Goal: Information Seeking & Learning: Learn about a topic

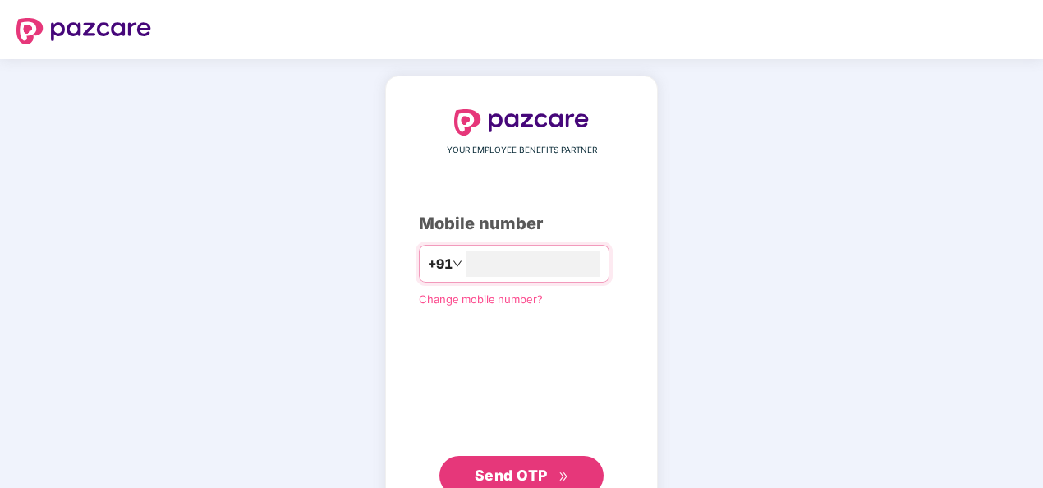
type input "**********"
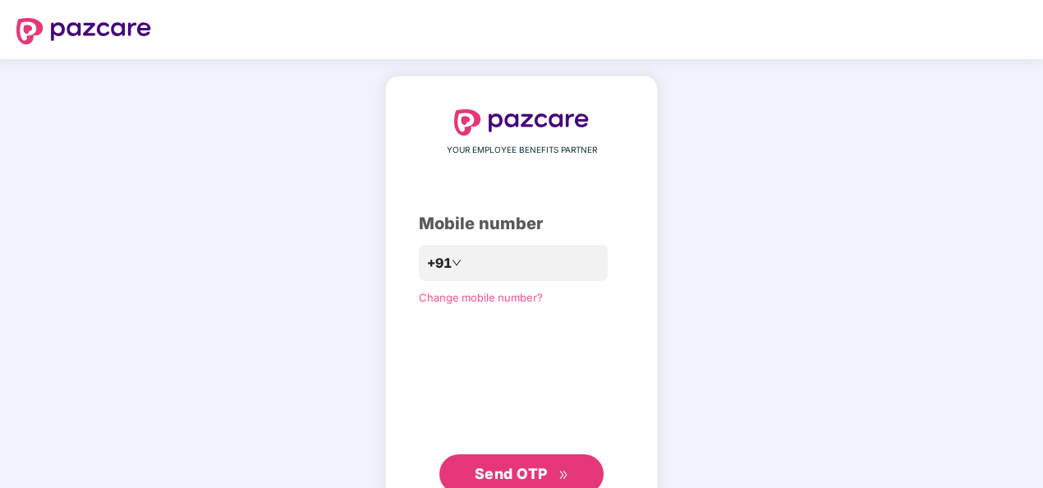
click at [385, 368] on div "**********" at bounding box center [521, 302] width 273 height 452
click at [530, 472] on span "Send OTP" at bounding box center [511, 473] width 73 height 17
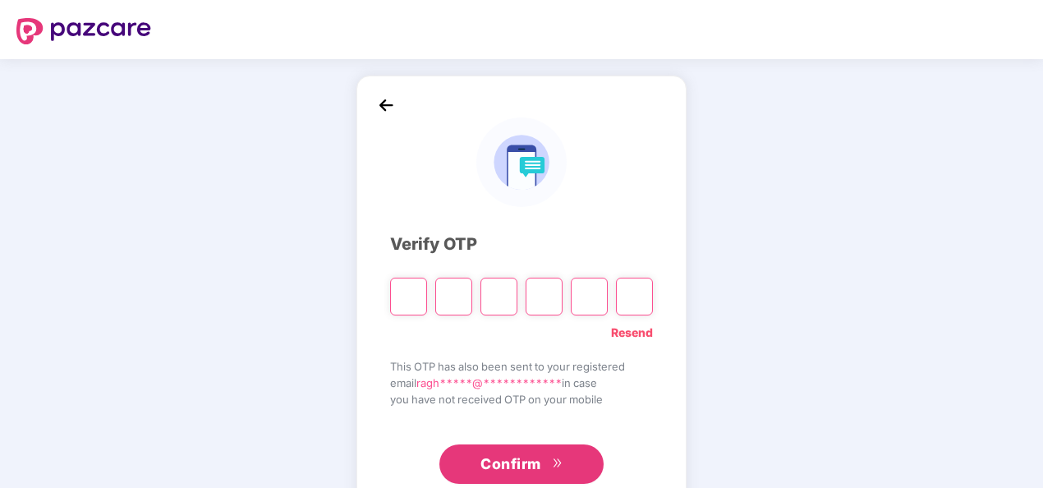
type input "*"
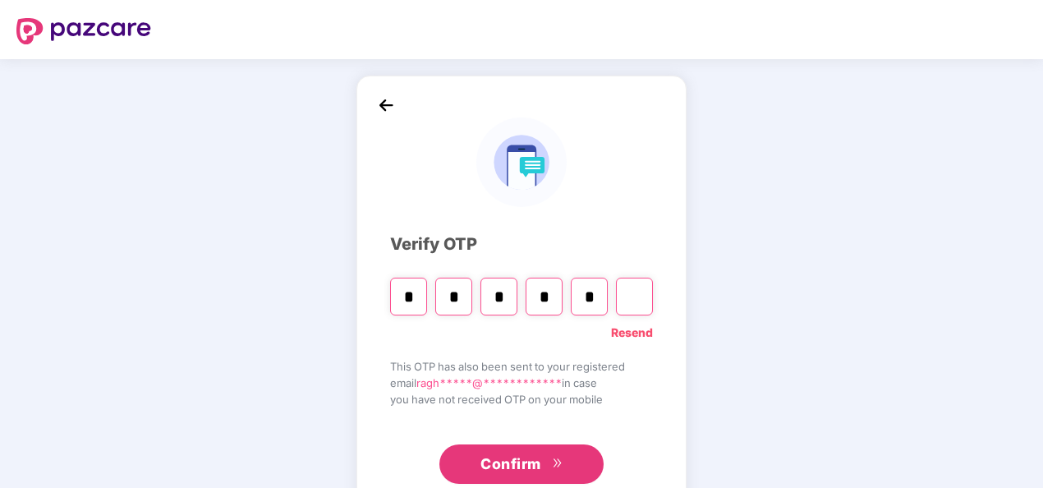
type input "*"
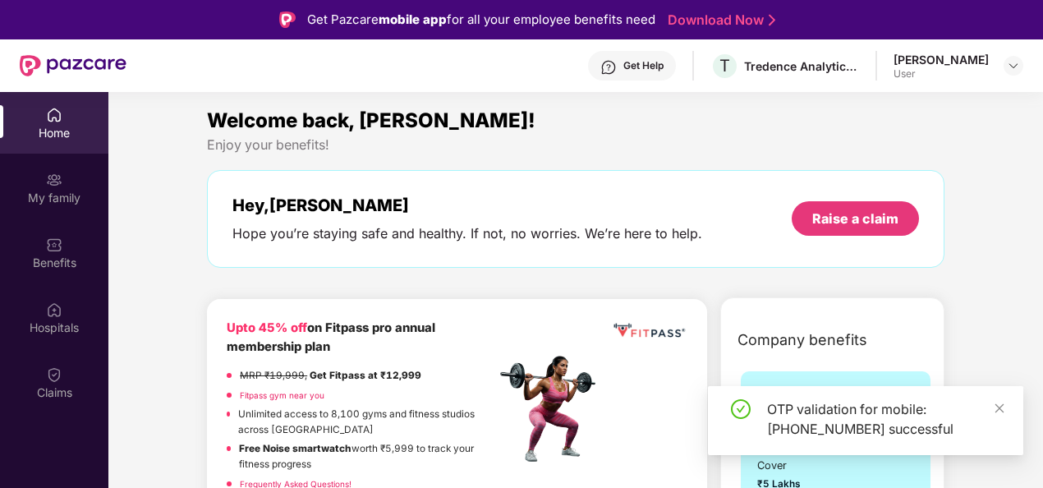
click at [1007, 404] on div "OTP validation for mobile: [PHONE_NUMBER] successful" at bounding box center [865, 420] width 315 height 69
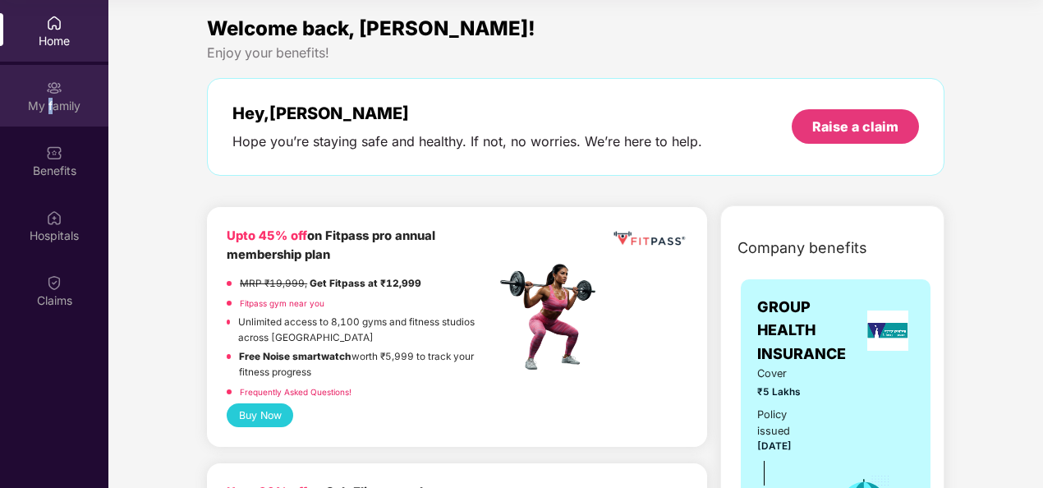
click at [49, 105] on div "My family" at bounding box center [54, 106] width 108 height 16
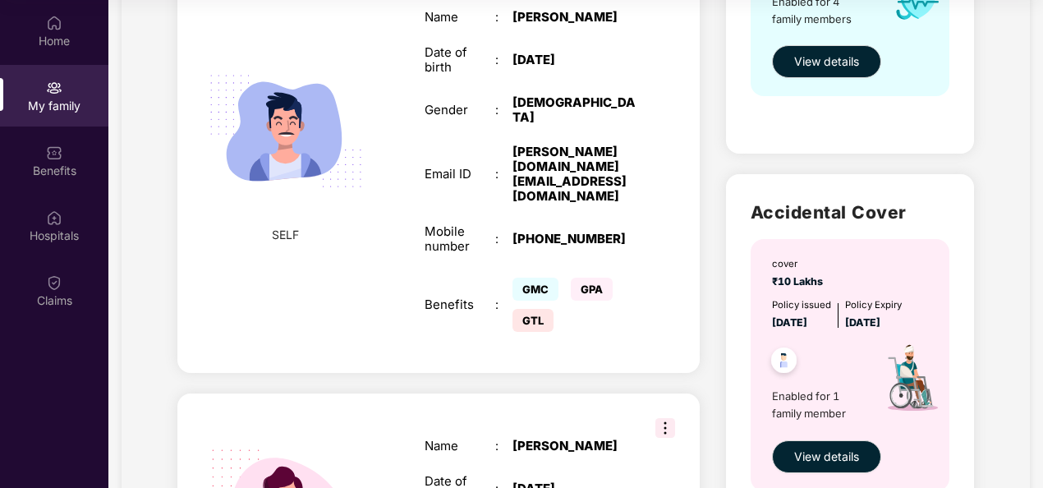
scroll to position [7, 0]
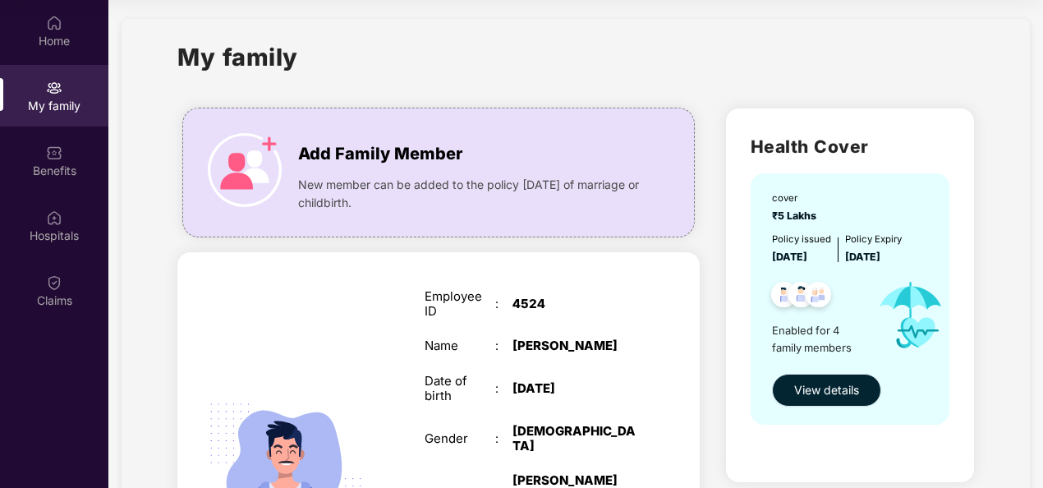
click at [820, 386] on span "View details" at bounding box center [826, 390] width 65 height 18
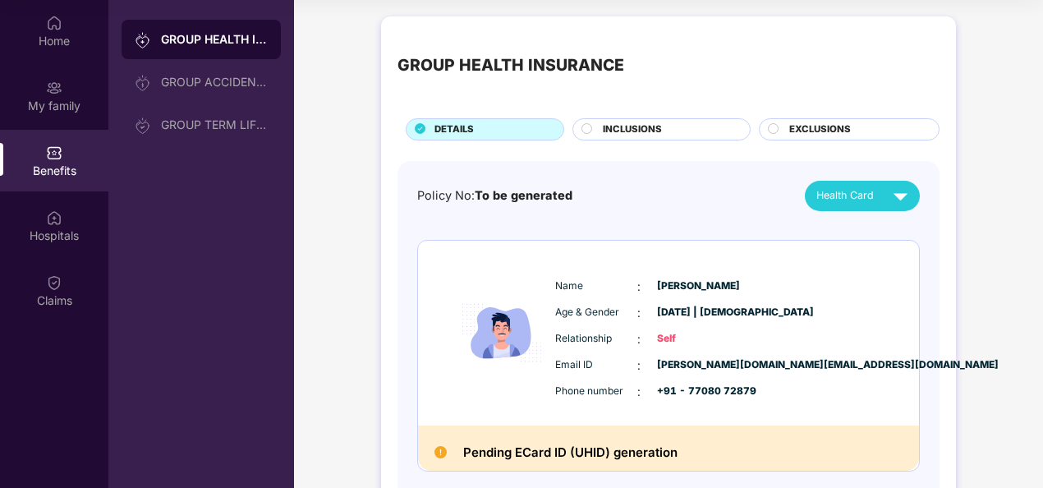
click at [680, 128] on div "INCLUSIONS" at bounding box center [668, 130] width 147 height 17
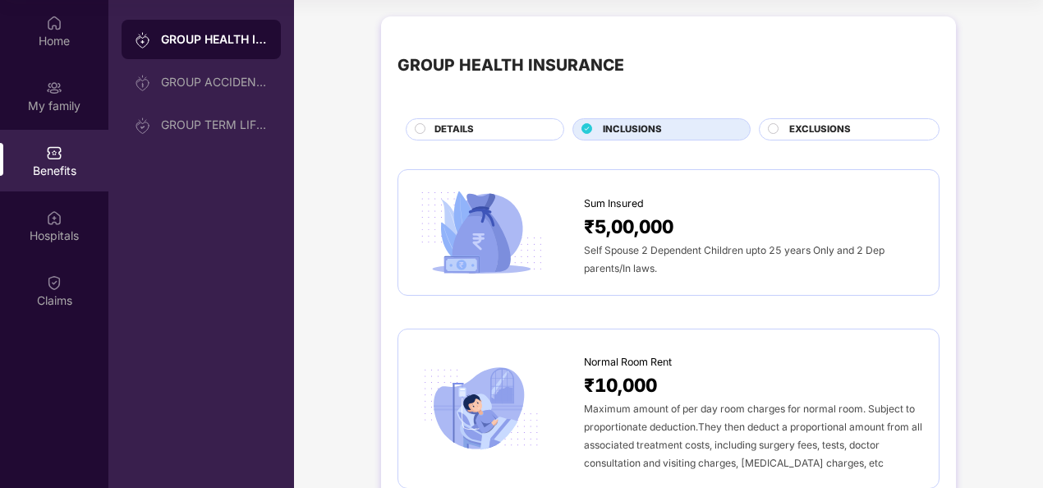
click at [802, 122] on span "EXCLUSIONS" at bounding box center [820, 129] width 62 height 15
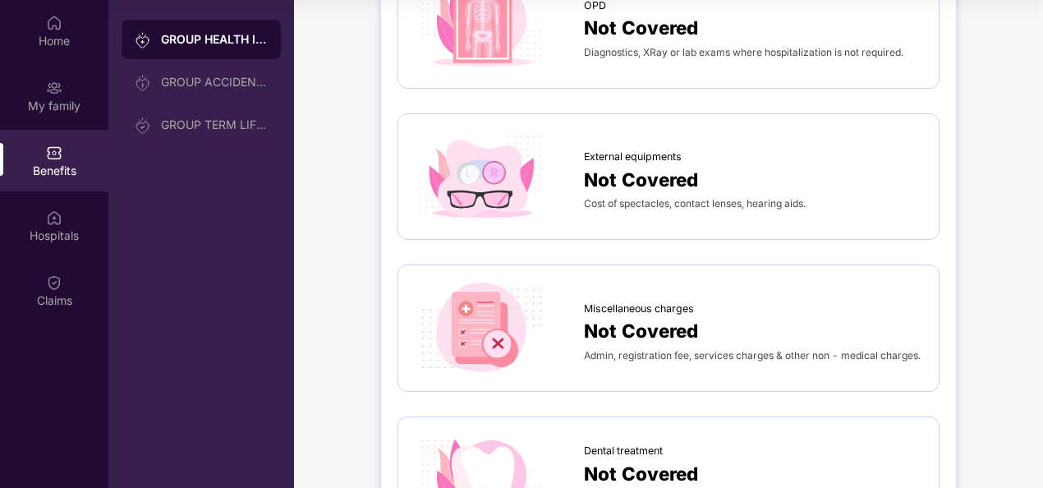
scroll to position [15, 0]
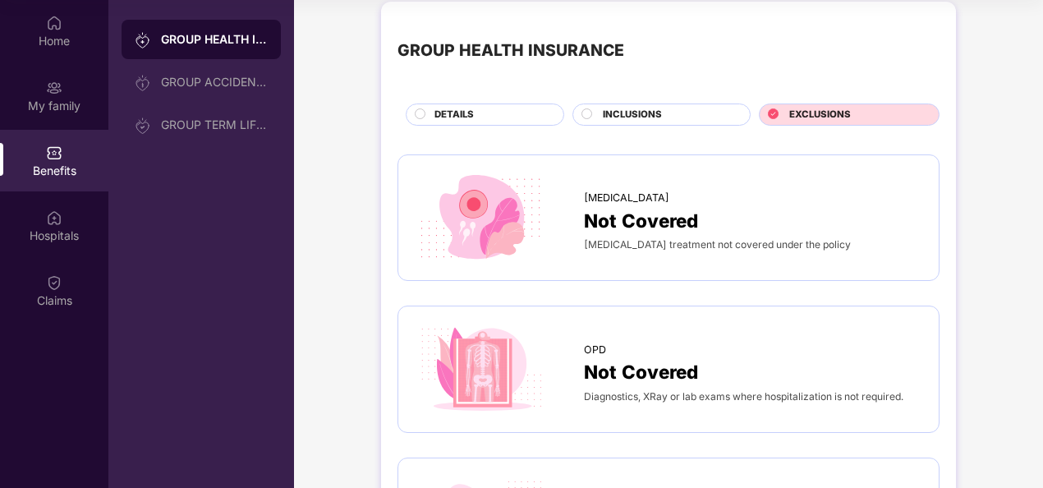
click at [460, 112] on span "DETAILS" at bounding box center [453, 115] width 39 height 15
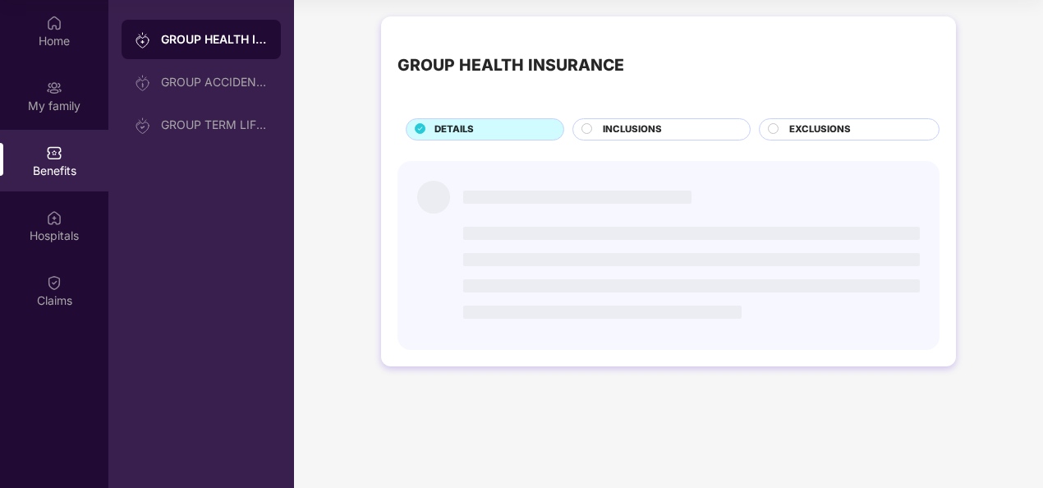
scroll to position [0, 0]
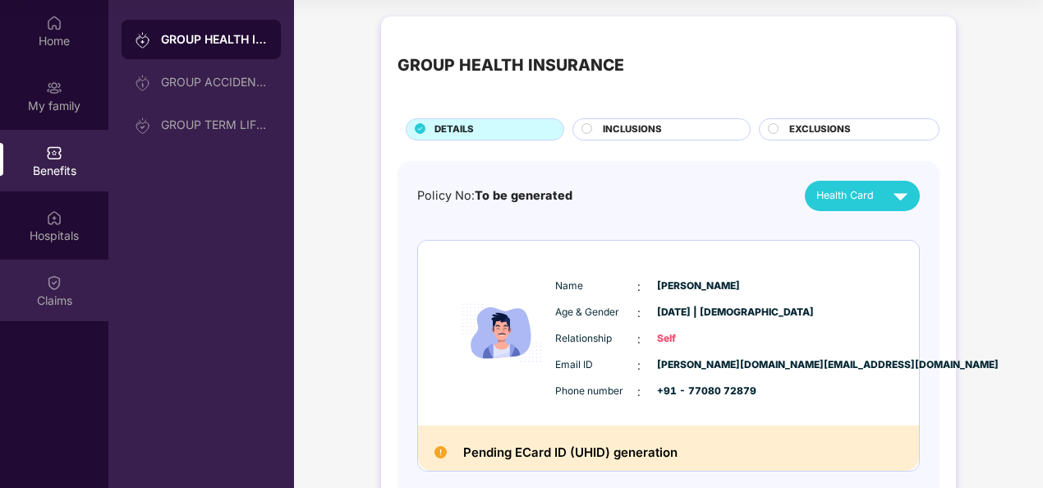
click at [57, 276] on img at bounding box center [54, 282] width 16 height 16
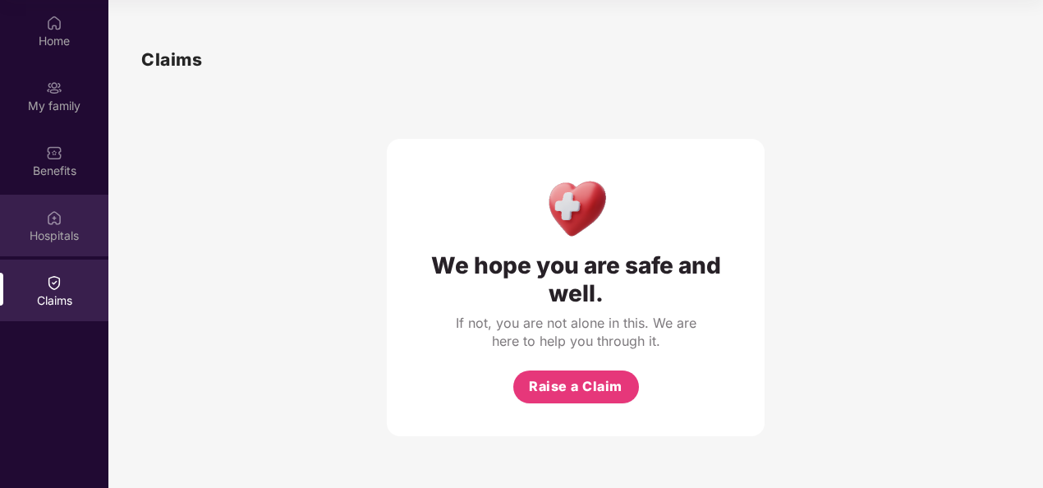
click at [49, 229] on div "Hospitals" at bounding box center [54, 235] width 108 height 16
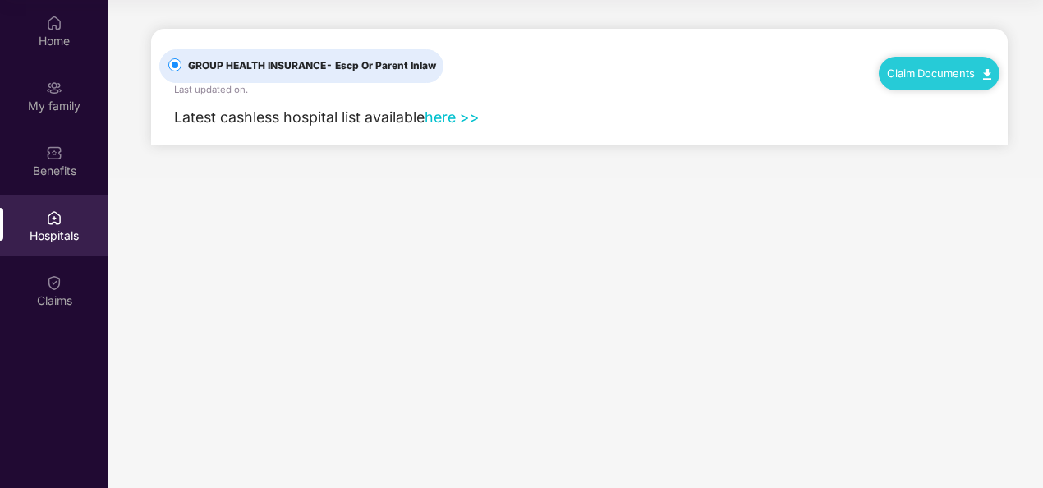
click at [463, 118] on link "here >>" at bounding box center [452, 116] width 55 height 17
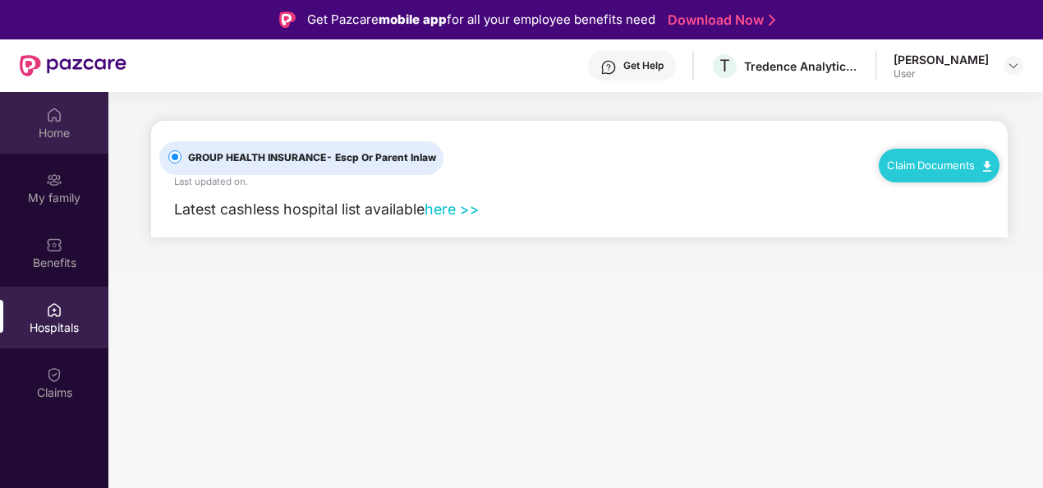
click at [59, 123] on div "Home" at bounding box center [54, 123] width 108 height 62
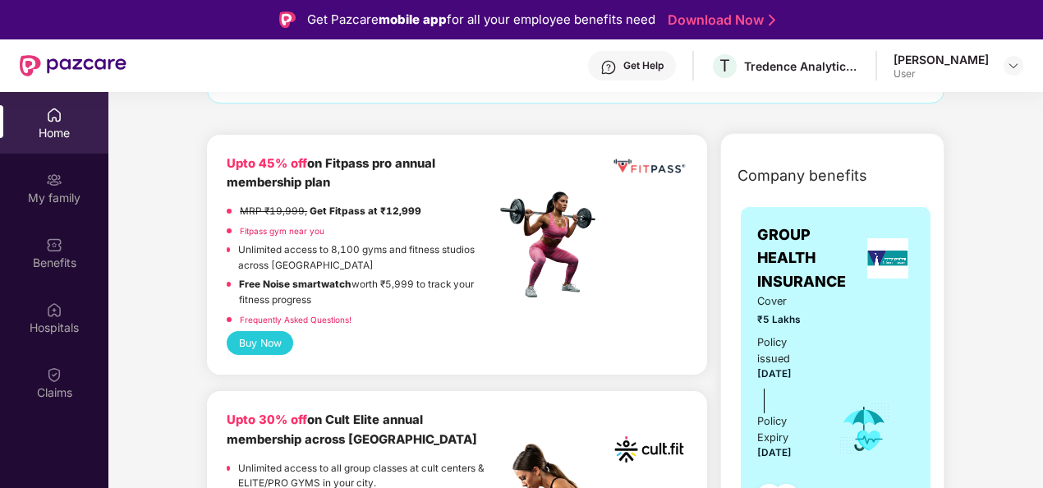
scroll to position [329, 0]
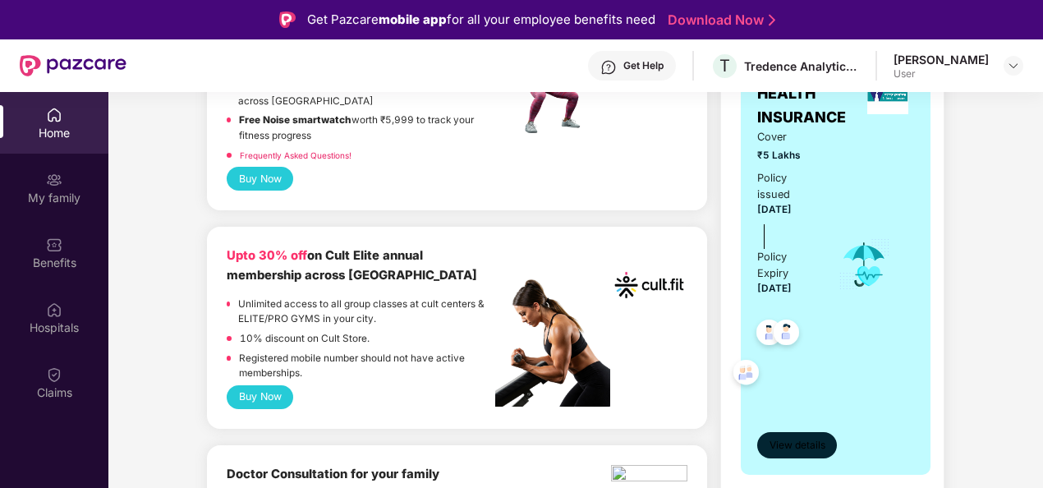
click at [802, 438] on span "View details" at bounding box center [798, 446] width 56 height 16
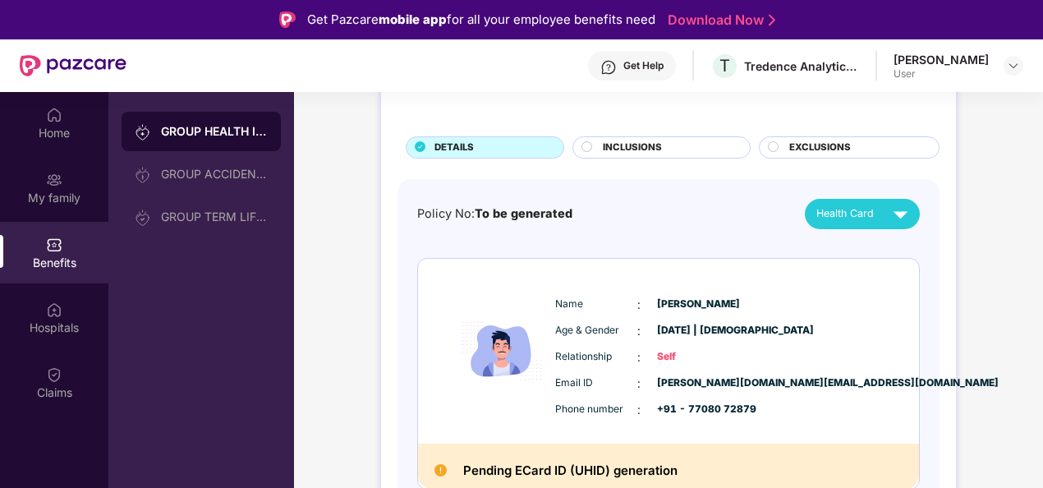
scroll to position [0, 0]
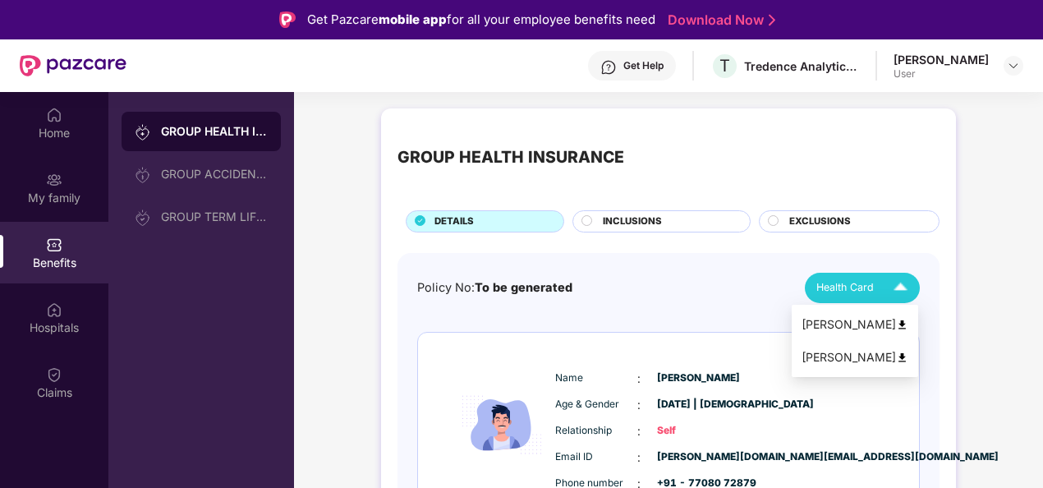
click at [862, 291] on span "Health Card" at bounding box center [844, 287] width 57 height 16
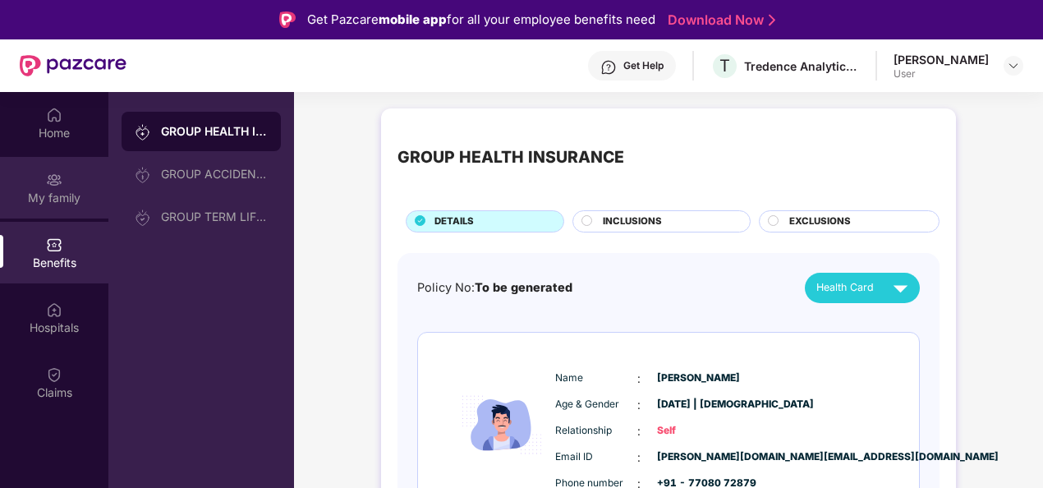
click at [63, 197] on div "My family" at bounding box center [54, 198] width 108 height 16
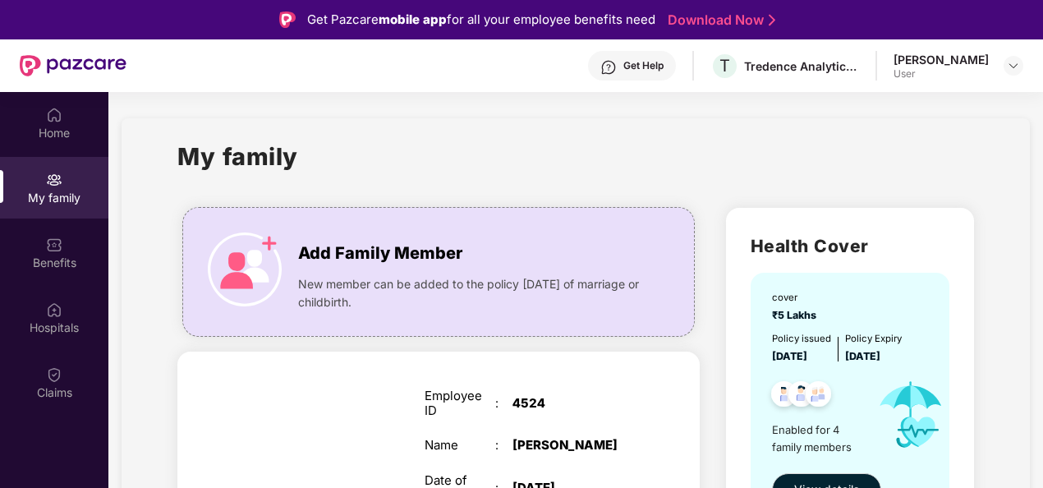
click at [638, 73] on div "Get Help" at bounding box center [632, 66] width 88 height 30
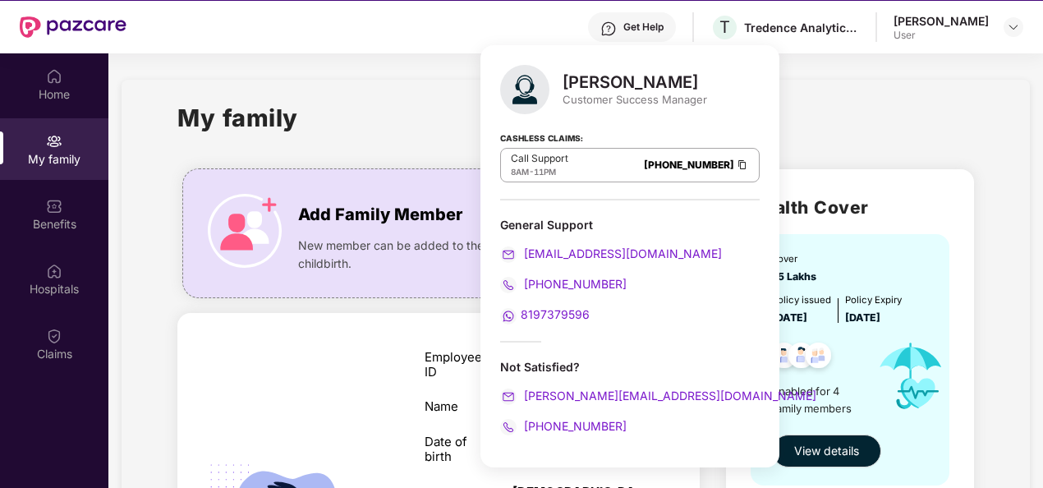
scroll to position [92, 0]
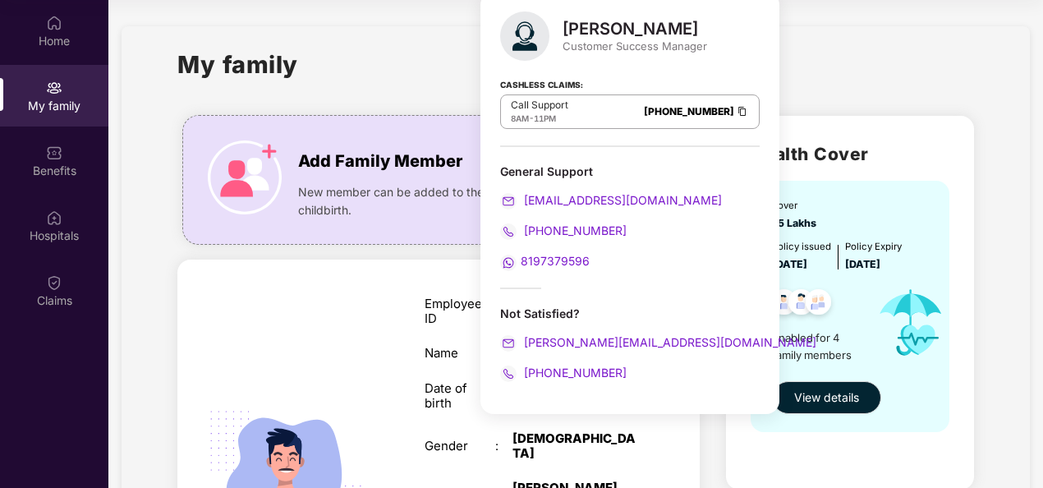
click at [362, 63] on div "My family" at bounding box center [575, 74] width 797 height 57
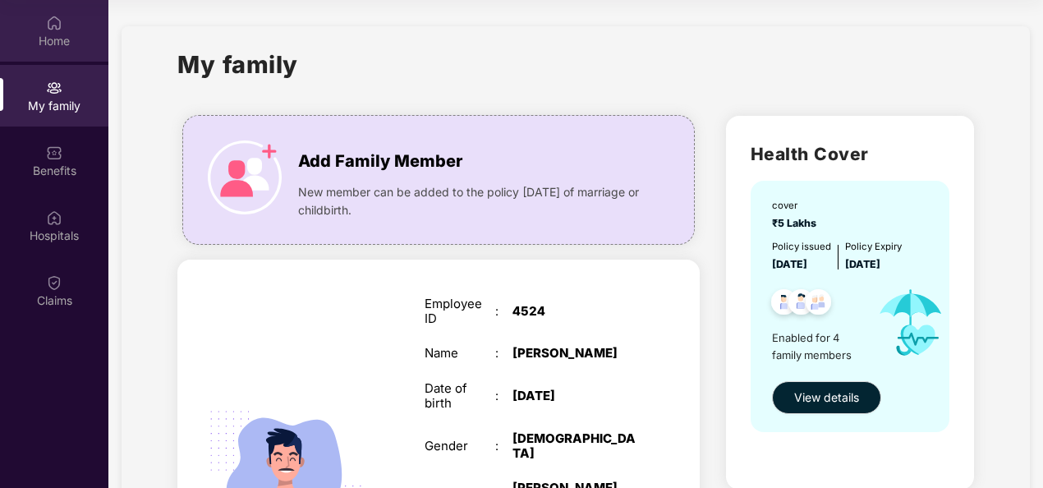
click at [74, 51] on div "Home" at bounding box center [54, 31] width 108 height 62
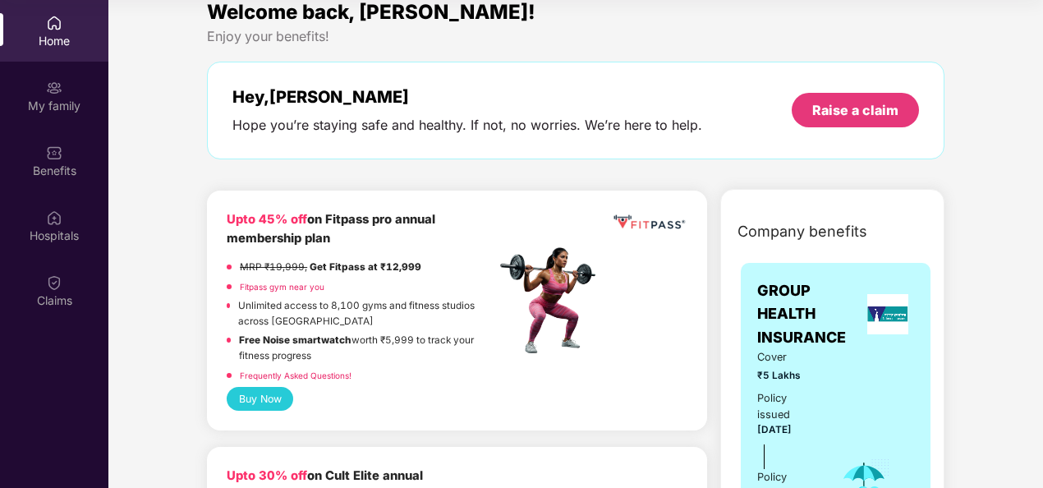
scroll to position [0, 0]
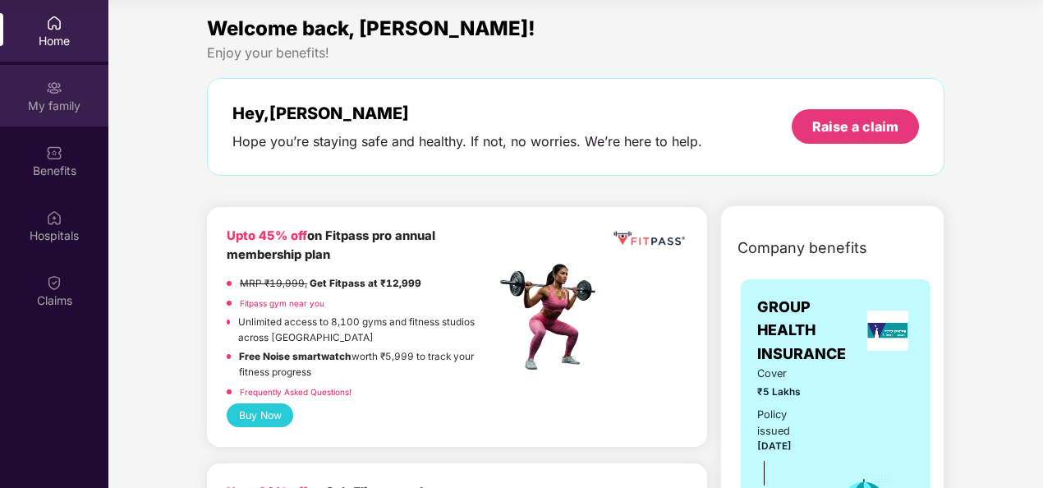
click at [48, 87] on img at bounding box center [54, 88] width 16 height 16
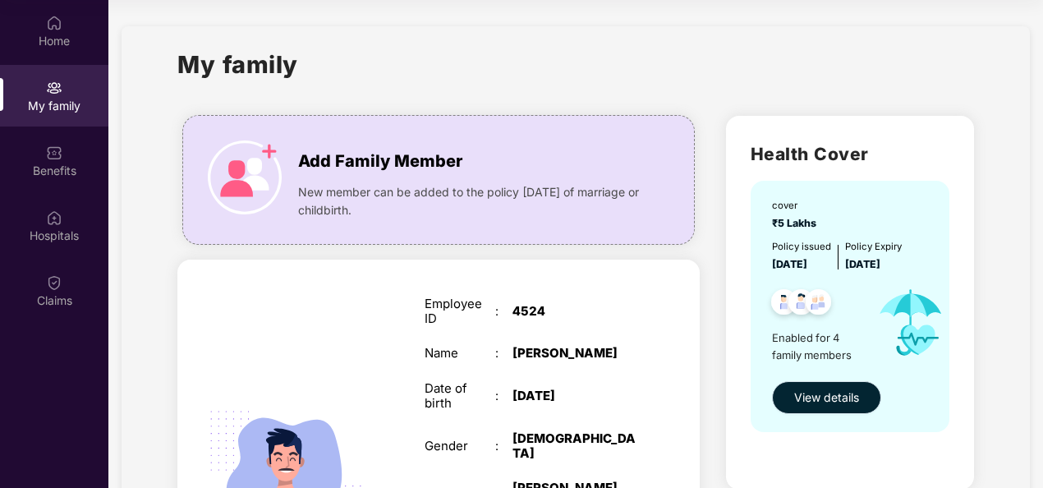
click at [843, 395] on span "View details" at bounding box center [826, 397] width 65 height 18
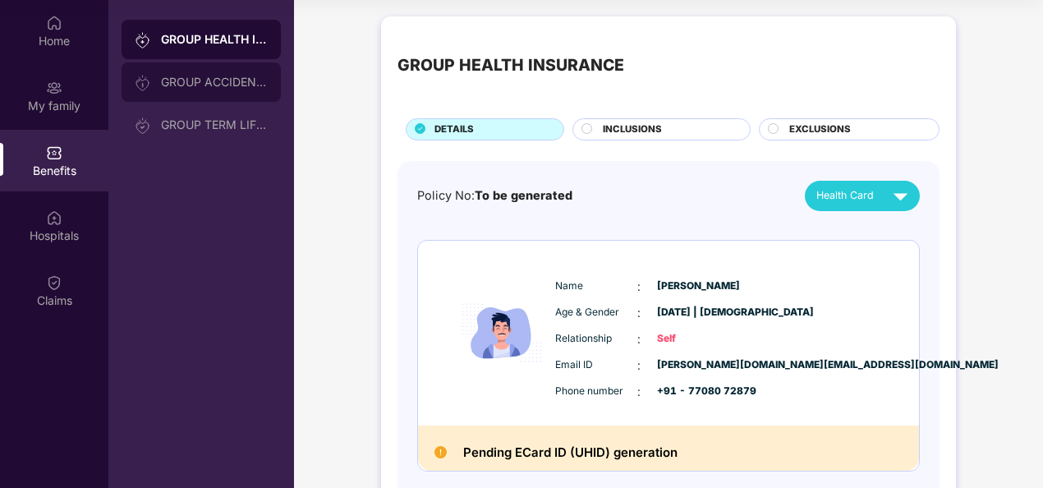
click at [226, 92] on div "GROUP ACCIDENTAL INSURANCE" at bounding box center [201, 81] width 159 height 39
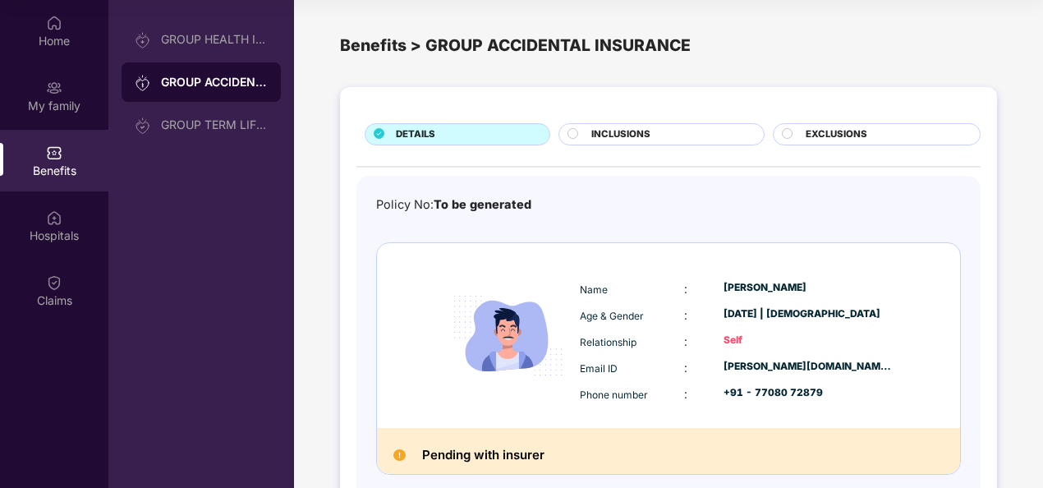
click at [629, 136] on span "INCLUSIONS" at bounding box center [620, 134] width 59 height 15
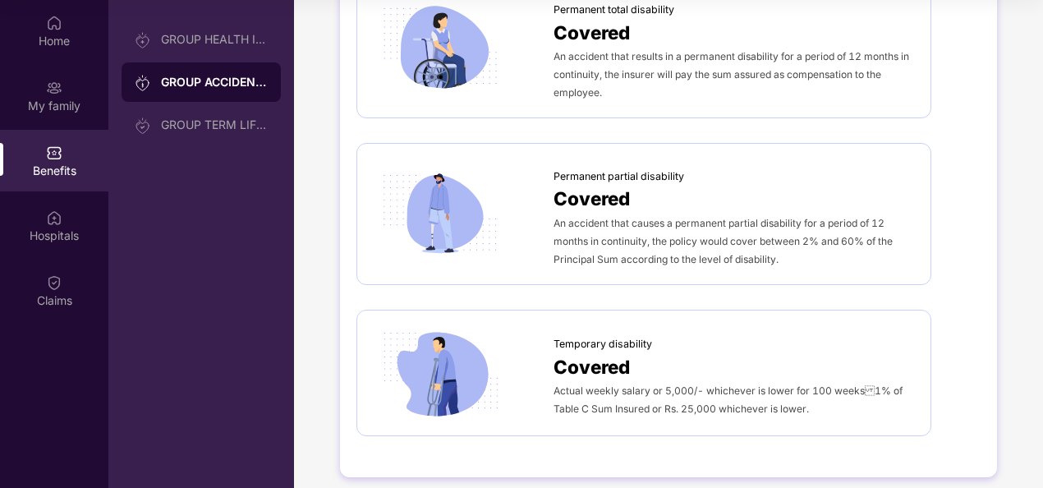
scroll to position [361, 0]
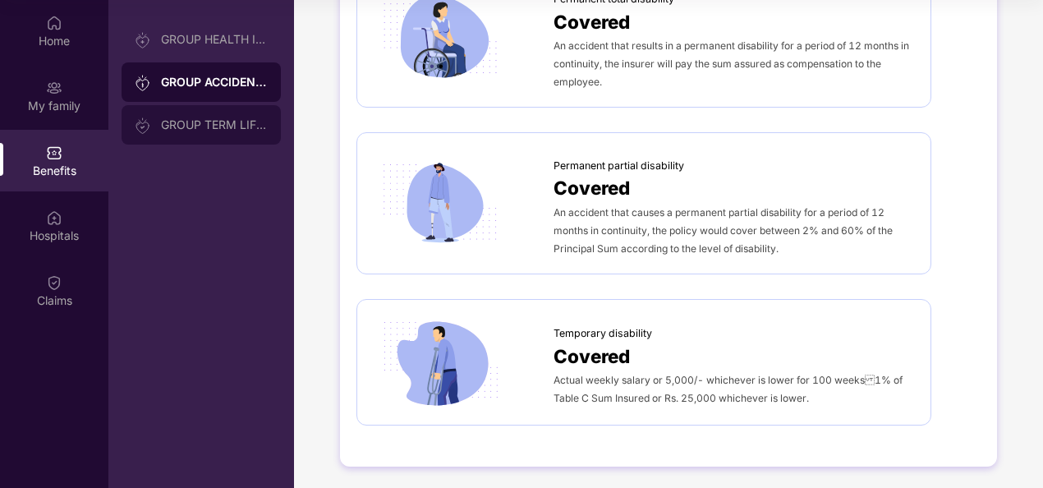
click at [232, 107] on div "GROUP TERM LIFE INSURANCE" at bounding box center [201, 124] width 159 height 39
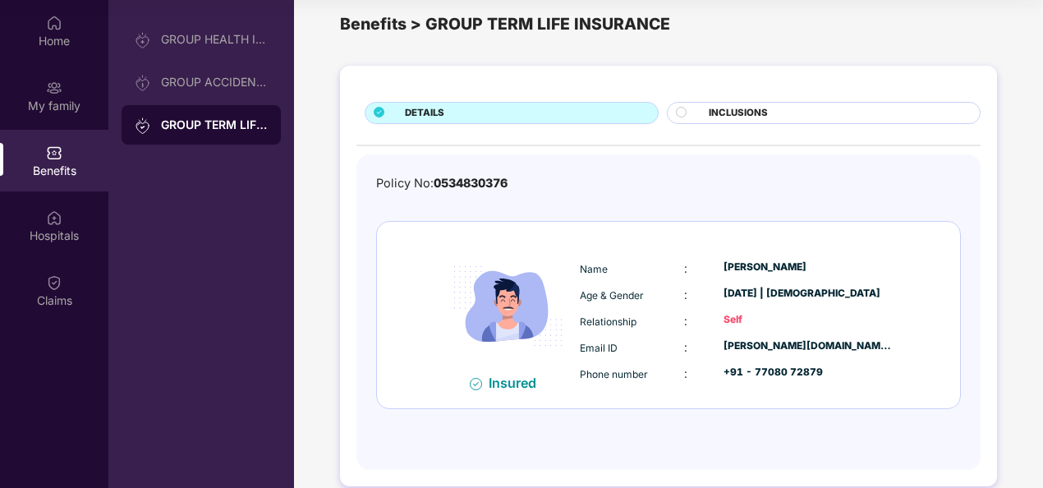
scroll to position [43, 0]
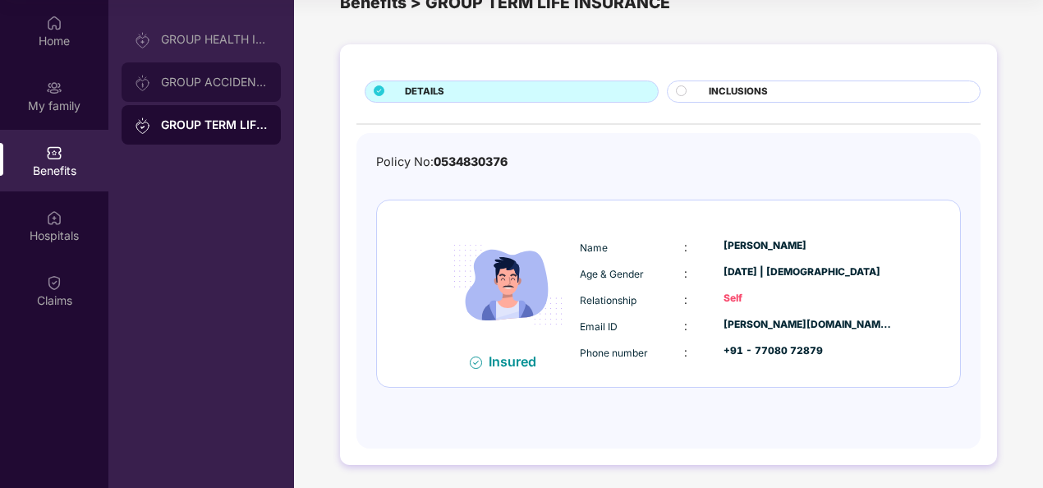
click at [212, 89] on div "GROUP ACCIDENTAL INSURANCE" at bounding box center [201, 81] width 159 height 39
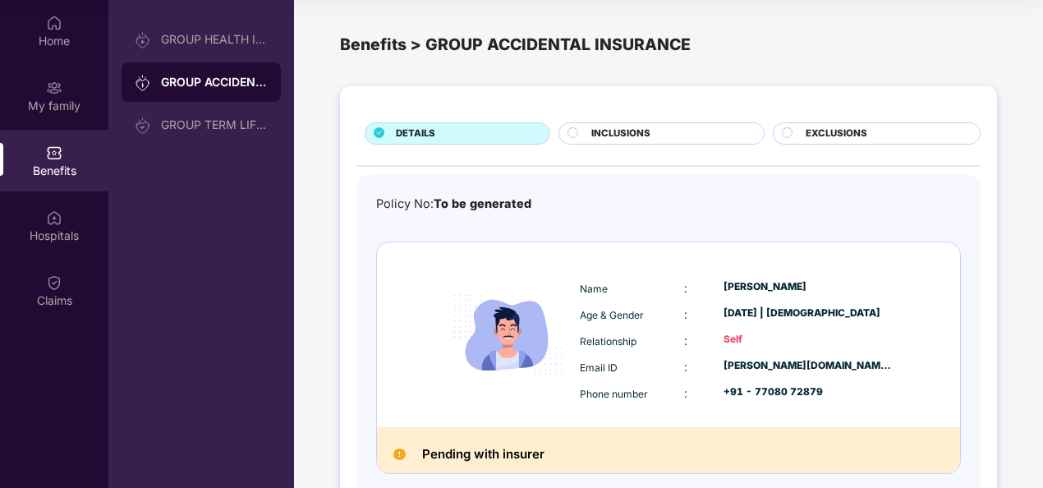
scroll to position [0, 0]
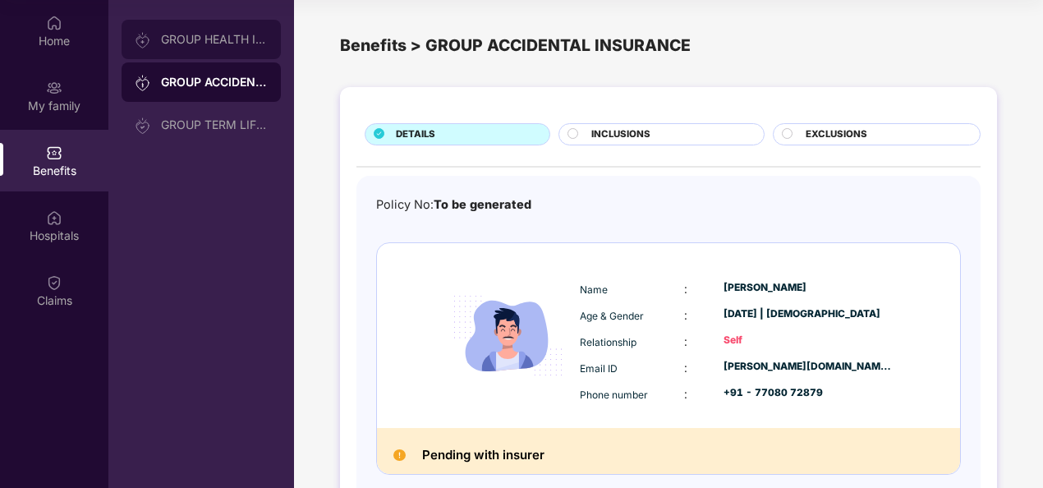
click at [225, 53] on div "GROUP HEALTH INSURANCE" at bounding box center [201, 39] width 159 height 39
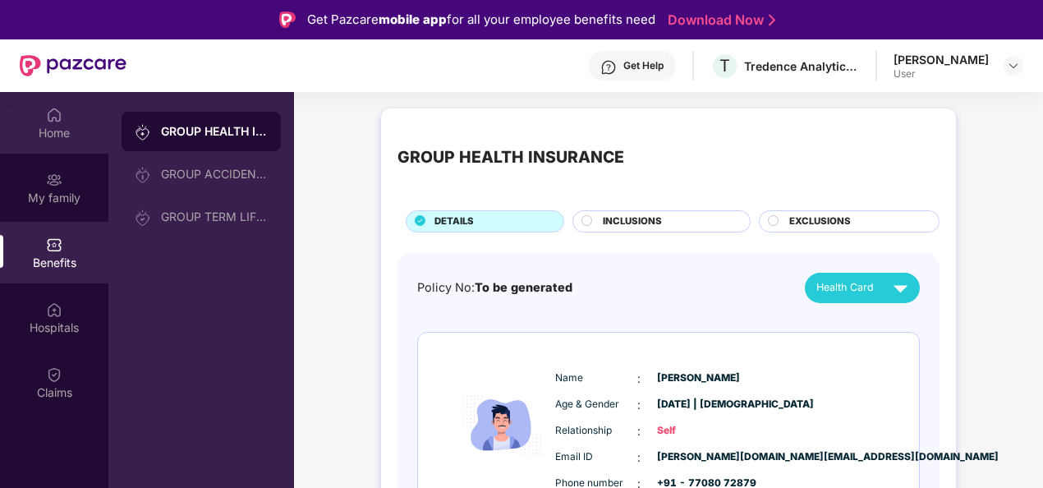
click at [48, 131] on div "Home" at bounding box center [54, 133] width 108 height 16
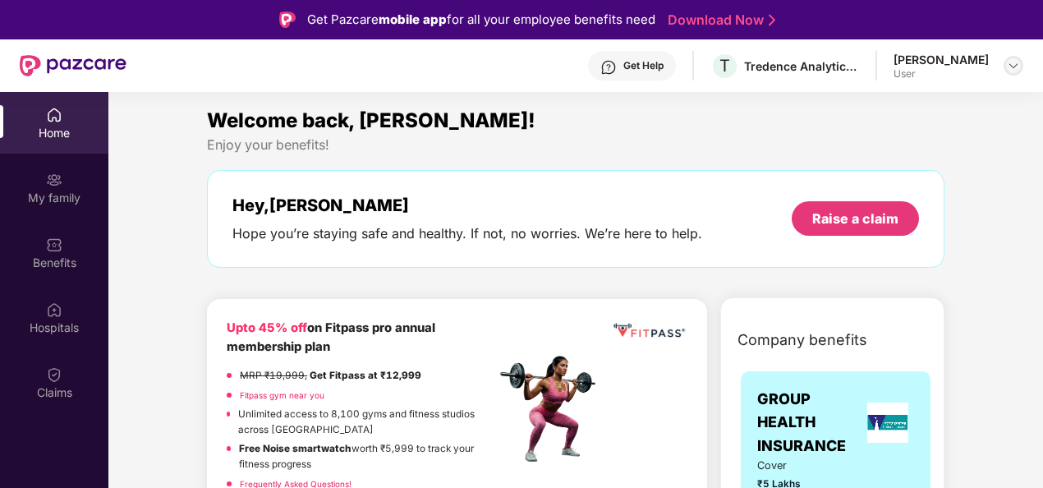
click at [1013, 66] on img at bounding box center [1013, 65] width 13 height 13
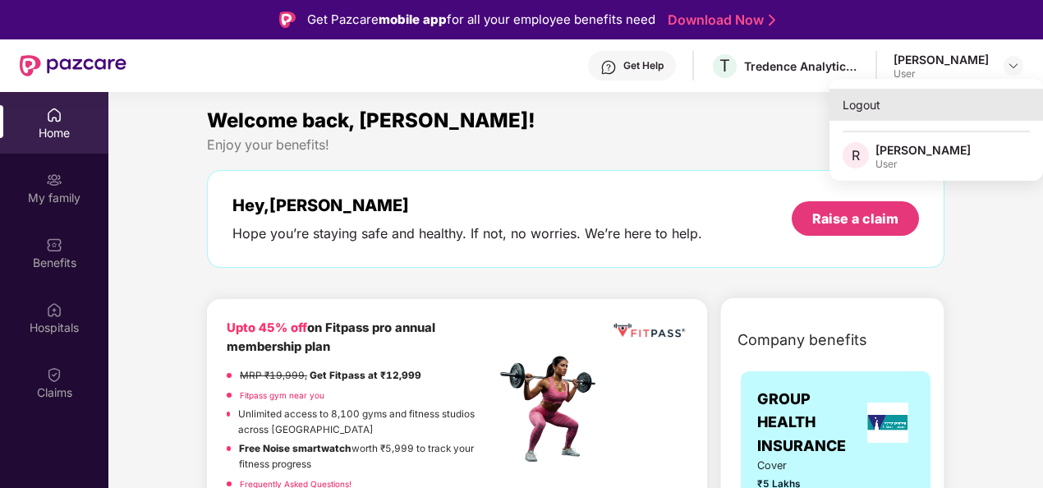
click at [868, 94] on div "Logout" at bounding box center [936, 105] width 214 height 32
